Goal: Entertainment & Leisure: Consume media (video, audio)

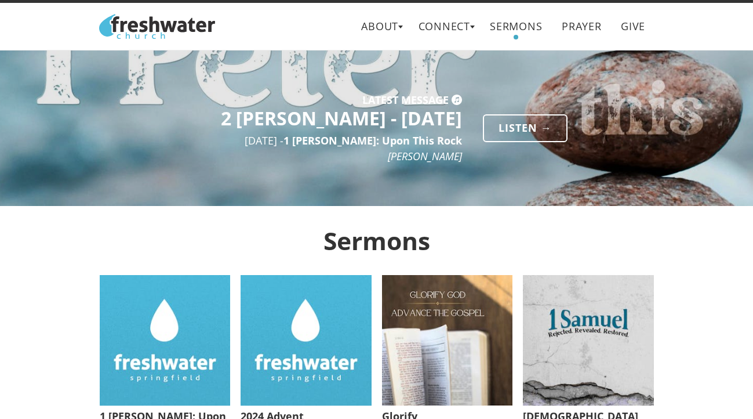
scroll to position [15, 0]
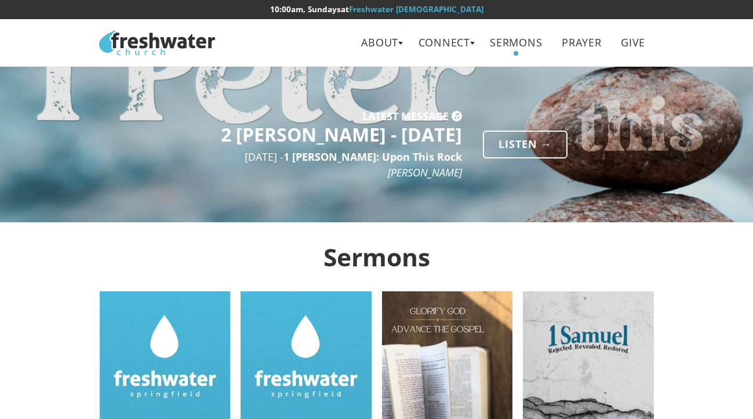
scroll to position [15, 0]
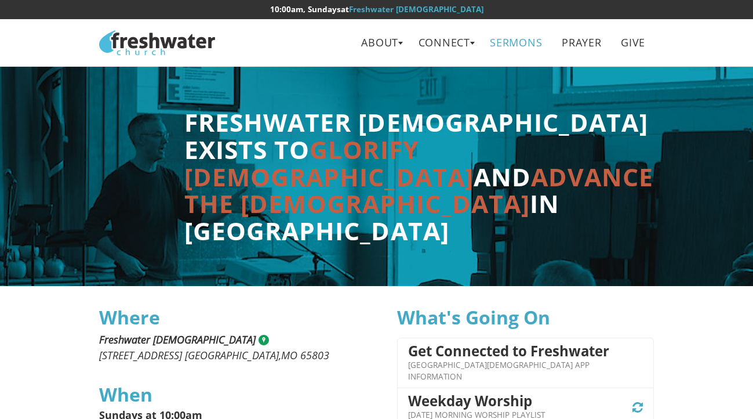
click at [508, 44] on link "Sermons" at bounding box center [516, 43] width 69 height 26
